Goal: Task Accomplishment & Management: Manage account settings

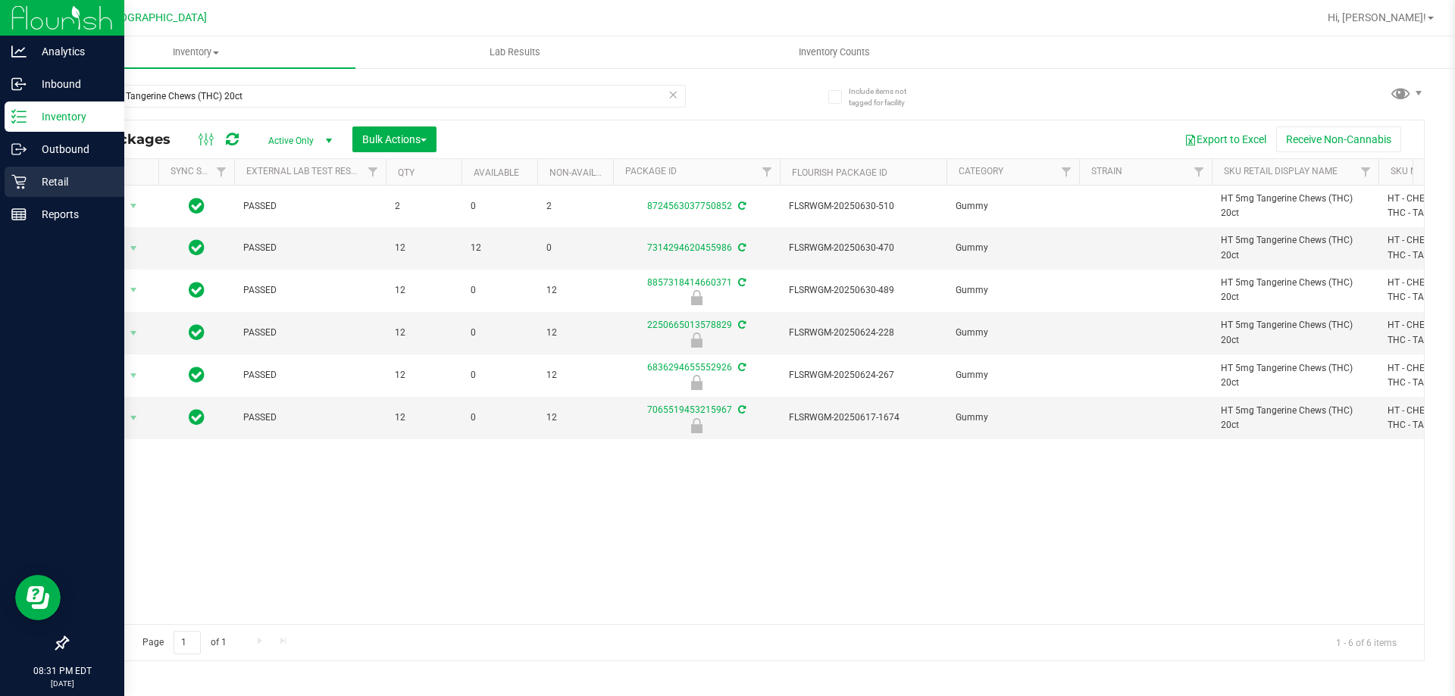
click at [21, 176] on icon at bounding box center [18, 181] width 15 height 15
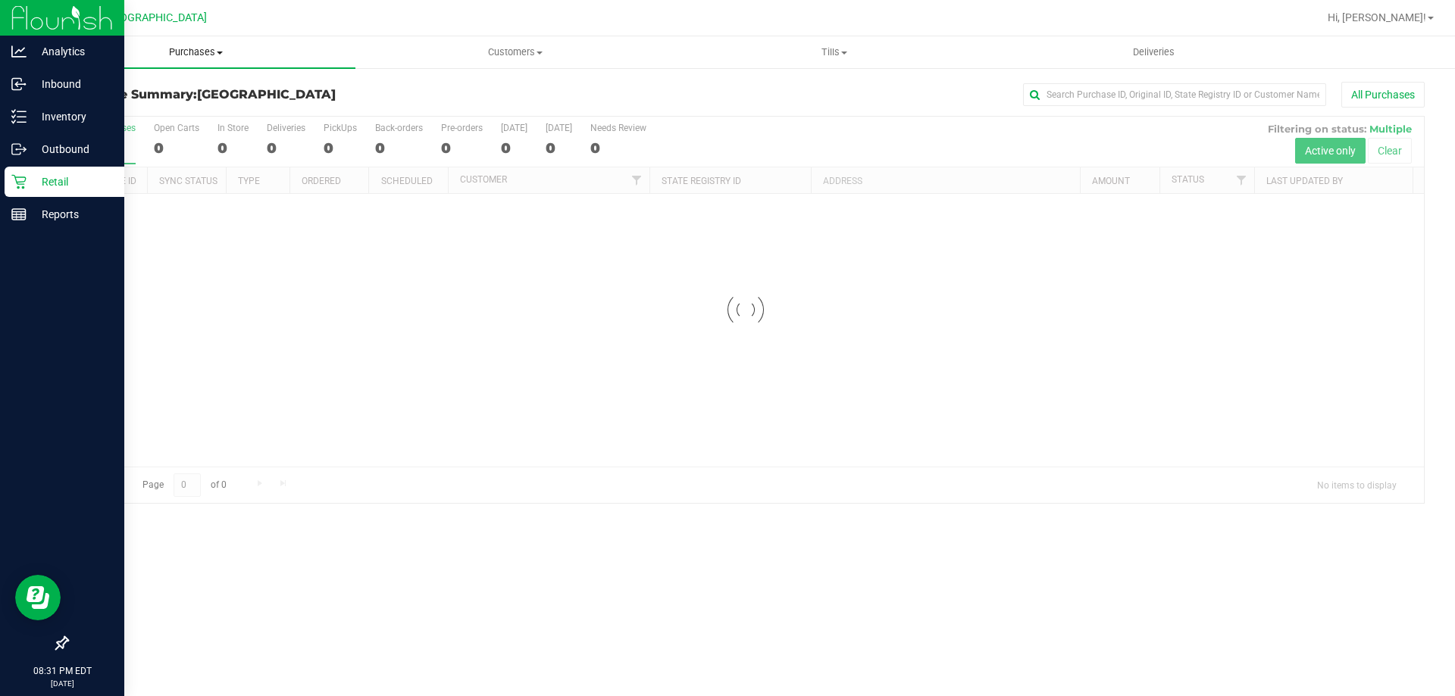
click at [204, 50] on span "Purchases" at bounding box center [195, 52] width 319 height 14
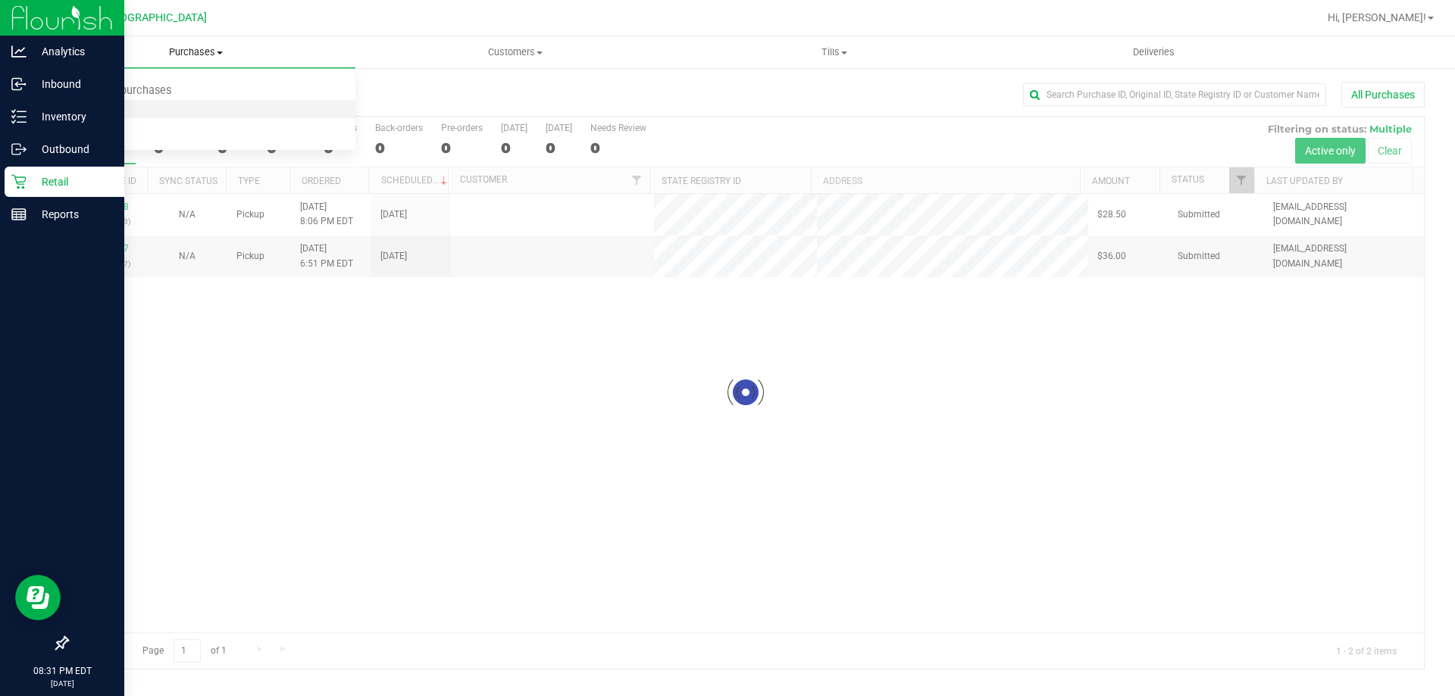
click at [117, 107] on span "Fulfillment" at bounding box center [83, 109] width 94 height 13
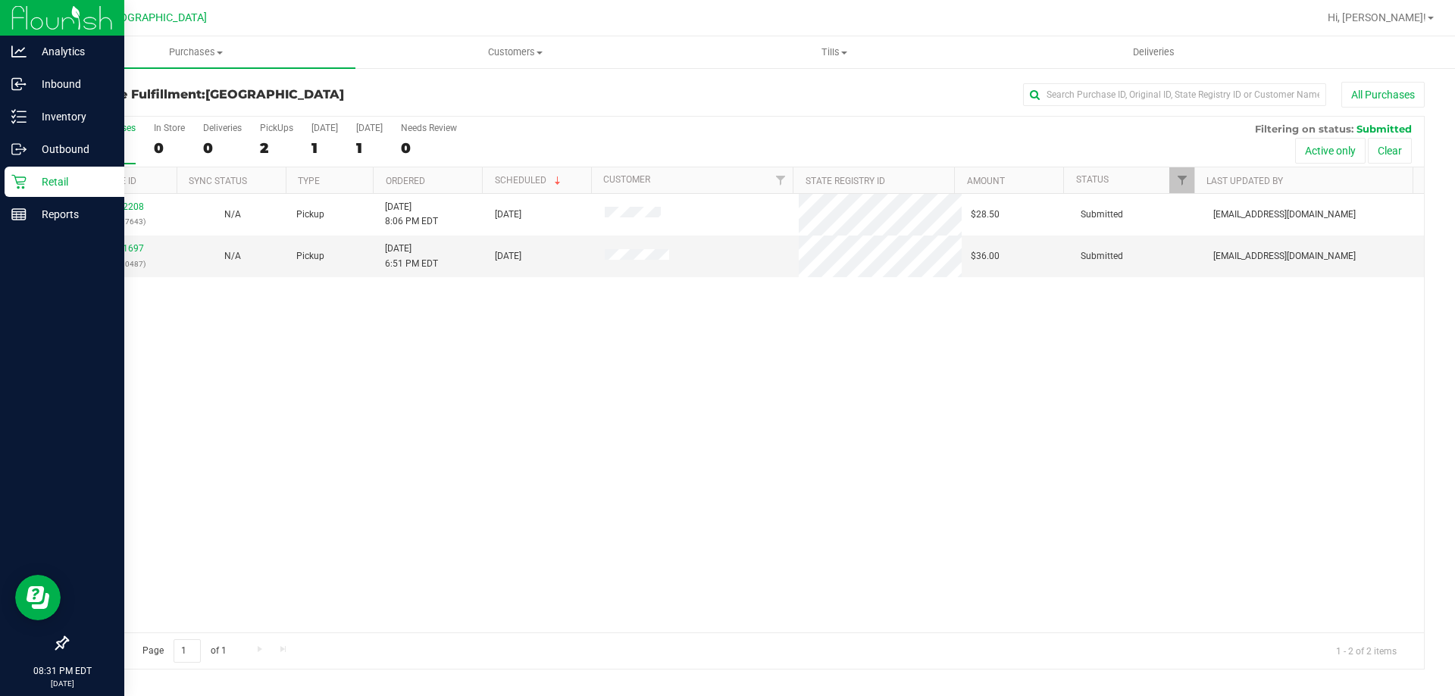
click at [255, 401] on div "11832208 (316707643) N/A Pickup [DATE] 8:06 PM EDT 8/23/2025 $28.50 Submitted […" at bounding box center [745, 413] width 1356 height 439
click at [122, 251] on link "11831697" at bounding box center [123, 248] width 42 height 11
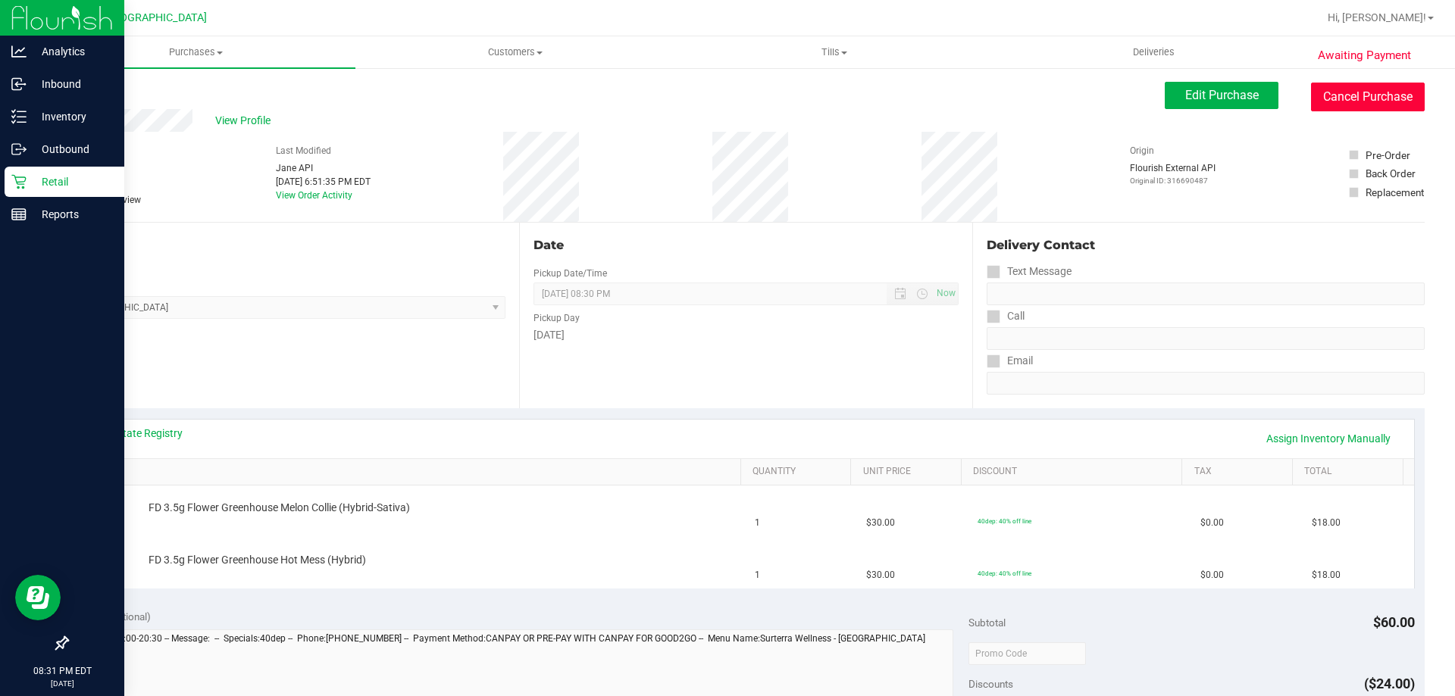
click at [1346, 98] on button "Cancel Purchase" at bounding box center [1368, 97] width 114 height 29
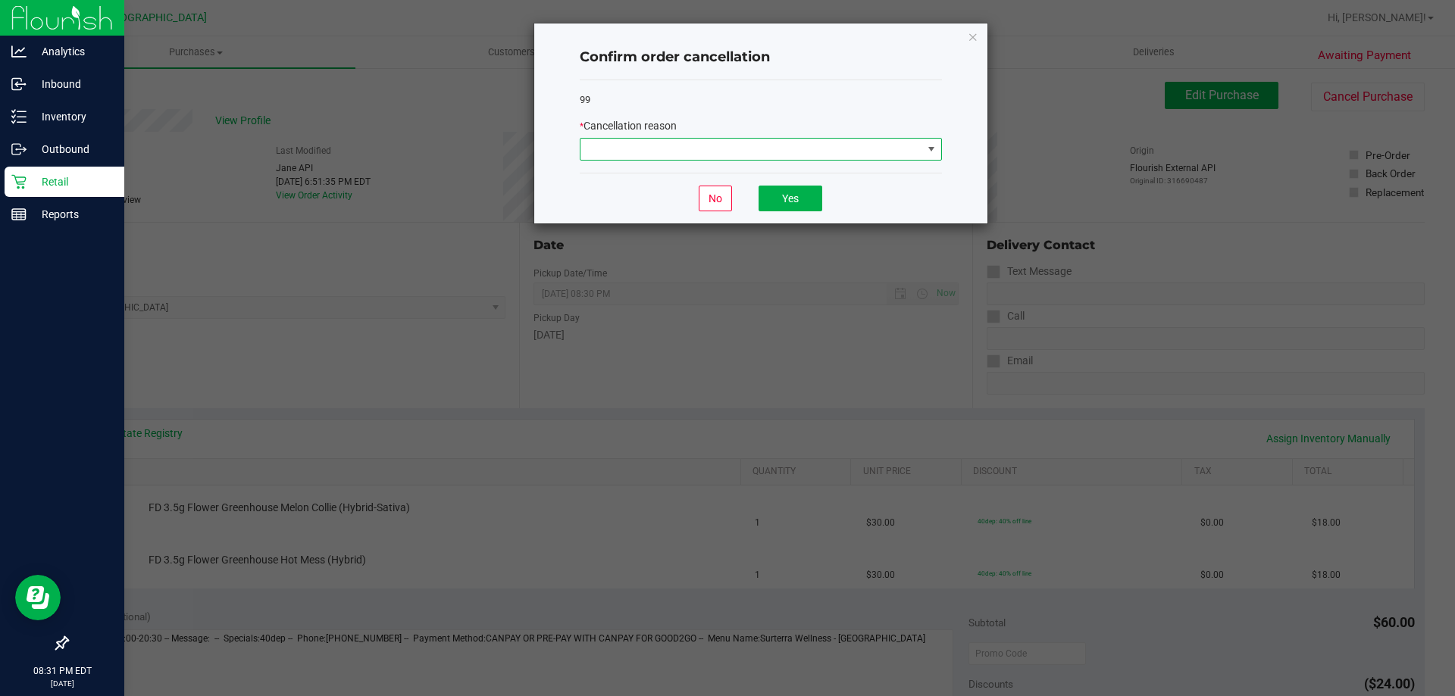
drag, startPoint x: 805, startPoint y: 158, endPoint x: 795, endPoint y: 158, distance: 9.8
click at [804, 156] on span at bounding box center [751, 149] width 342 height 21
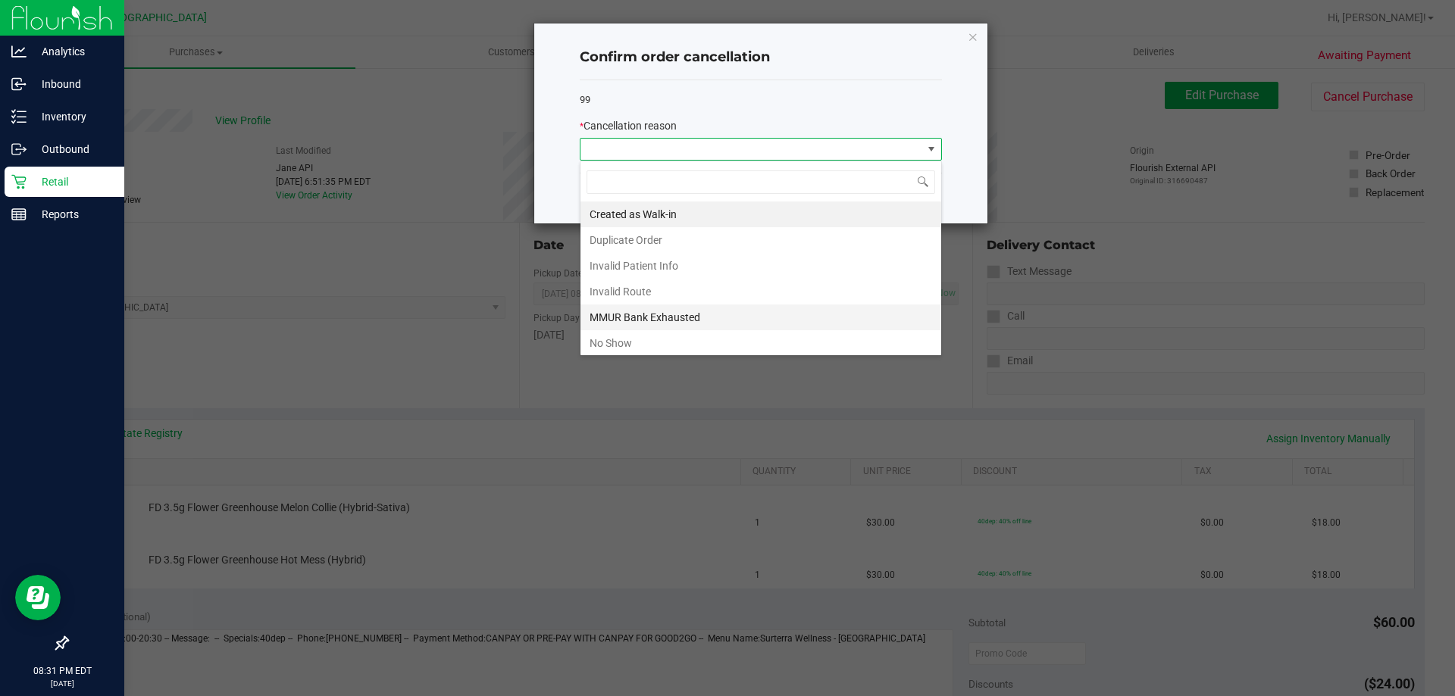
scroll to position [23, 362]
drag, startPoint x: 620, startPoint y: 341, endPoint x: 716, endPoint y: 295, distance: 106.4
click at [620, 341] on li "No Show" at bounding box center [760, 343] width 361 height 26
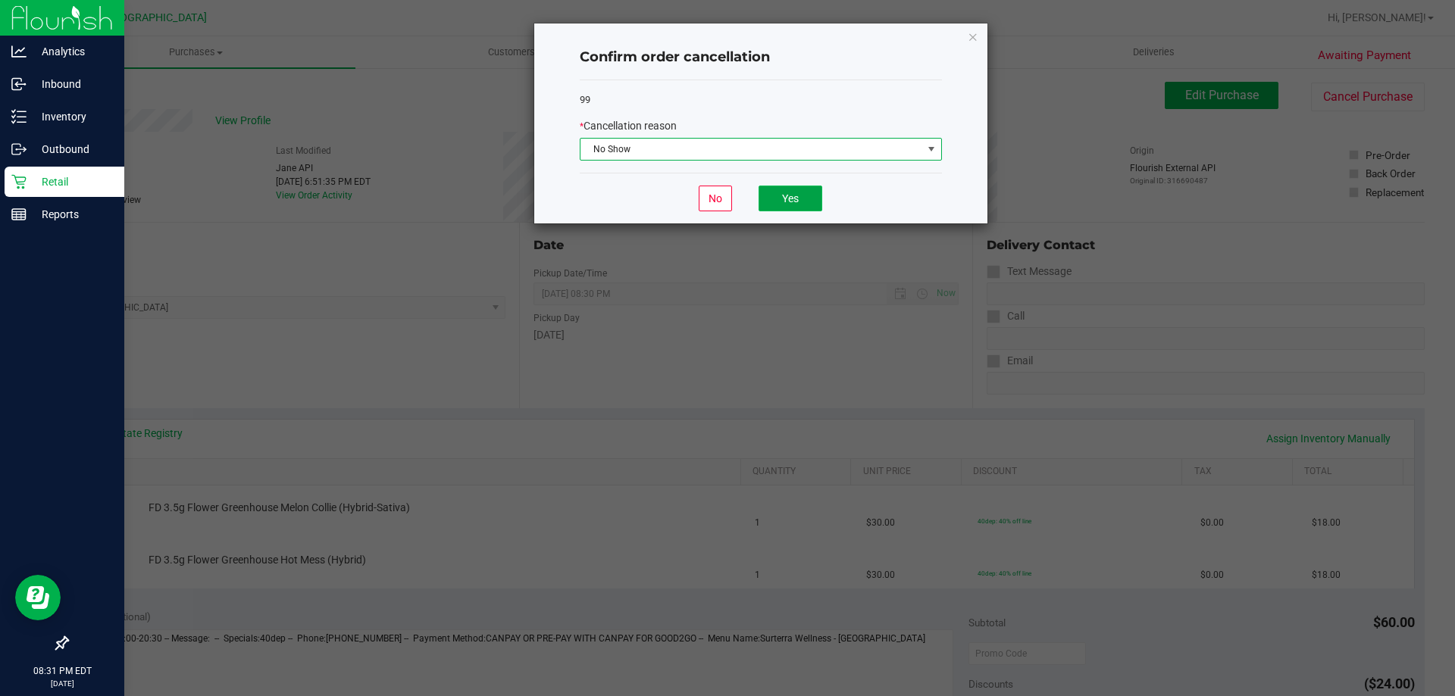
click at [796, 202] on button "Yes" at bounding box center [790, 199] width 64 height 26
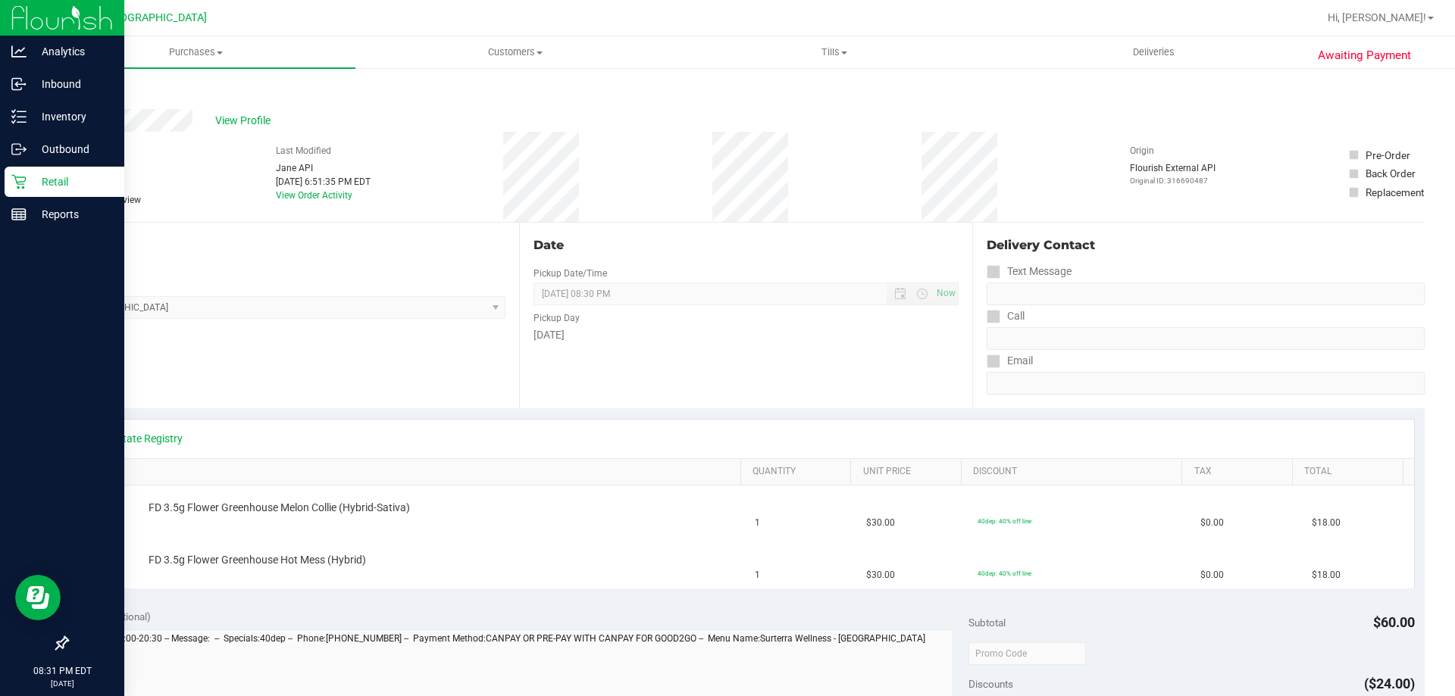
click at [88, 88] on link "Back" at bounding box center [78, 91] width 23 height 11
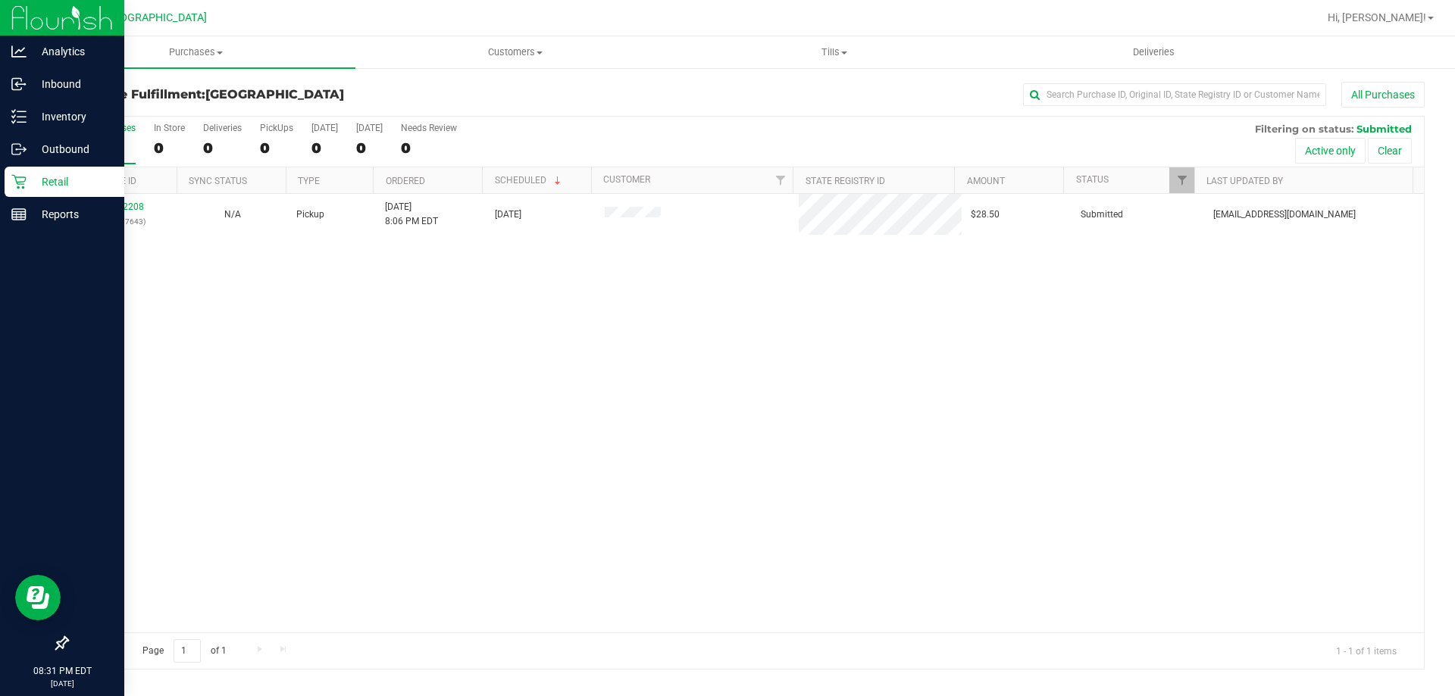
click at [780, 367] on div "11832208 (316707643) N/A Pickup [DATE] 8:06 PM EDT 8/23/2025 $28.50 Submitted […" at bounding box center [745, 413] width 1356 height 439
click at [1394, 18] on span "Hi, [PERSON_NAME]!" at bounding box center [1376, 17] width 98 height 12
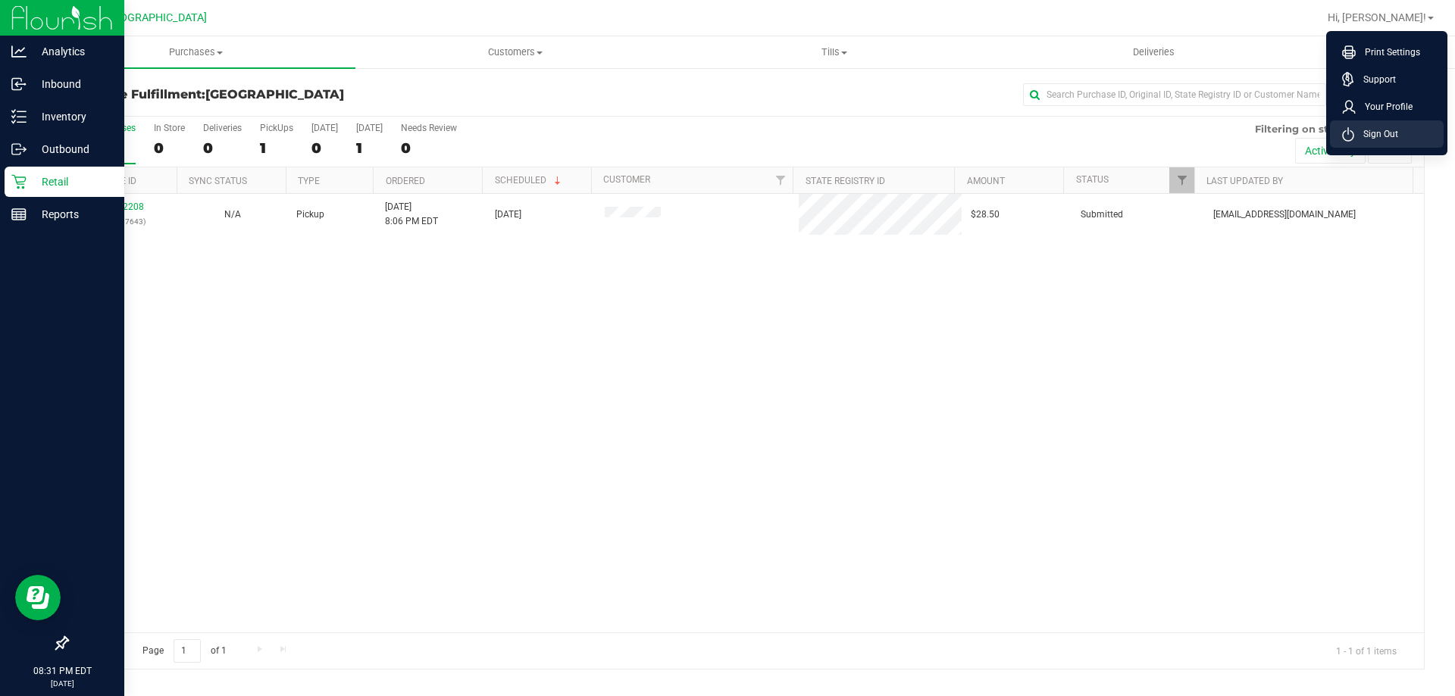
click at [1409, 131] on li "Sign Out" at bounding box center [1387, 133] width 114 height 27
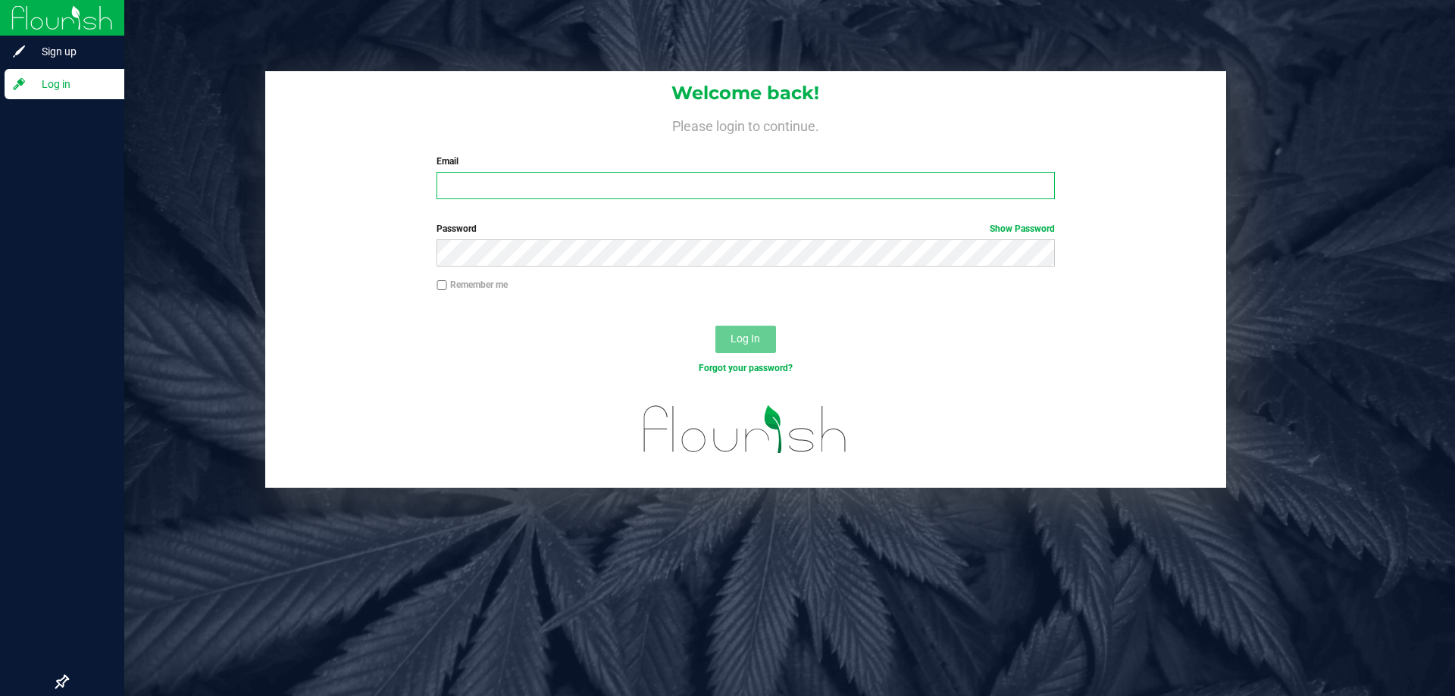
click at [920, 186] on input "Email" at bounding box center [744, 185] width 617 height 27
type input "[EMAIL_ADDRESS][DOMAIN_NAME]"
click at [715, 326] on button "Log In" at bounding box center [745, 339] width 61 height 27
